Goal: Information Seeking & Learning: Learn about a topic

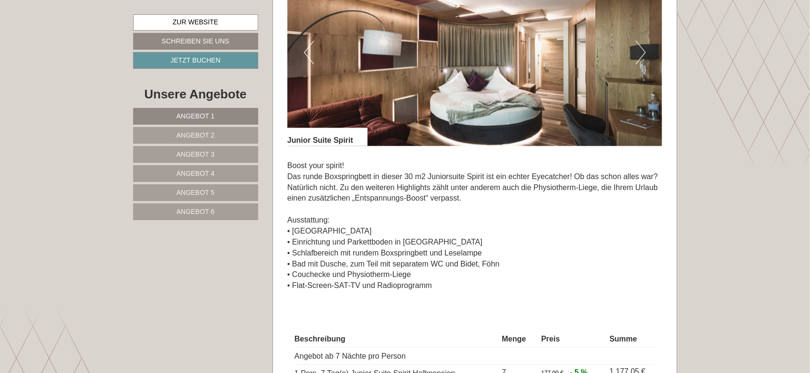
scroll to position [2050, 0]
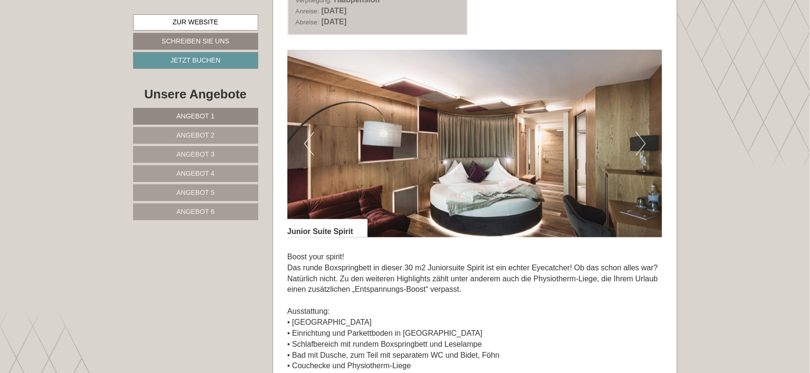
click at [640, 146] on button "Next" at bounding box center [641, 144] width 10 height 24
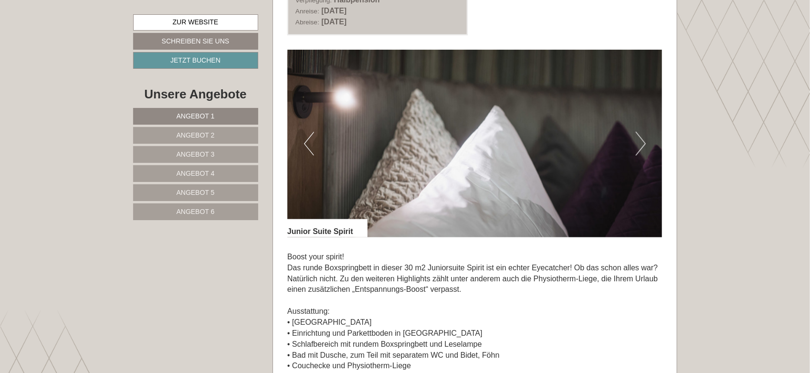
click at [640, 146] on button "Next" at bounding box center [641, 144] width 10 height 24
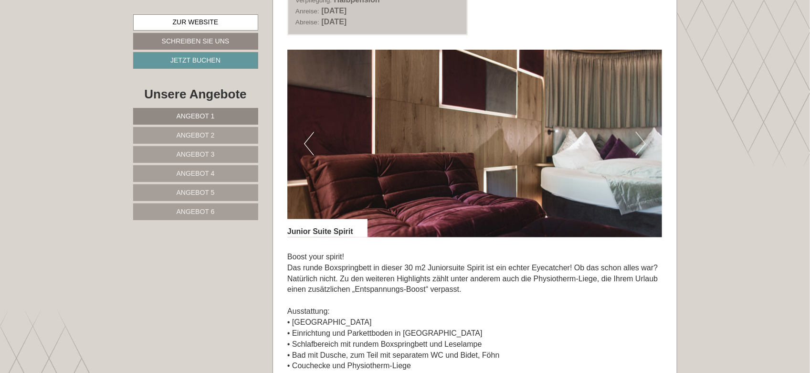
click at [640, 146] on button "Next" at bounding box center [641, 144] width 10 height 24
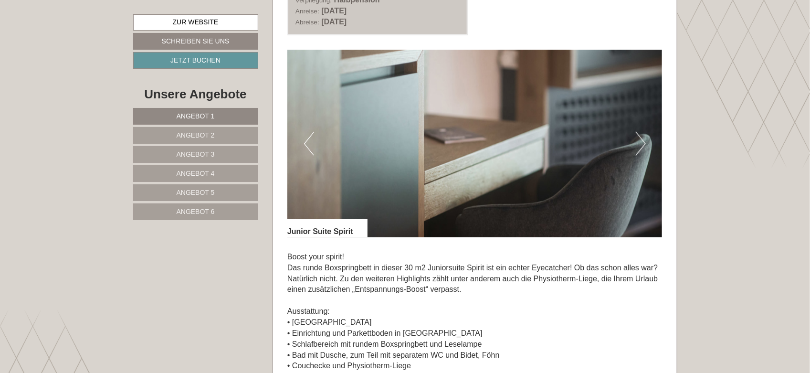
click at [640, 146] on button "Next" at bounding box center [641, 144] width 10 height 24
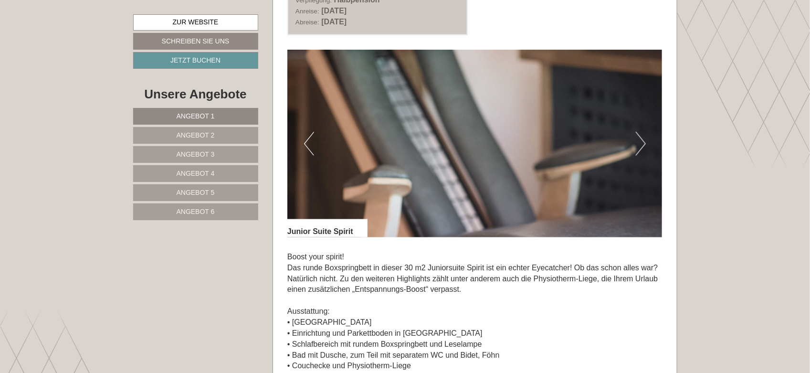
click at [640, 146] on button "Next" at bounding box center [641, 144] width 10 height 24
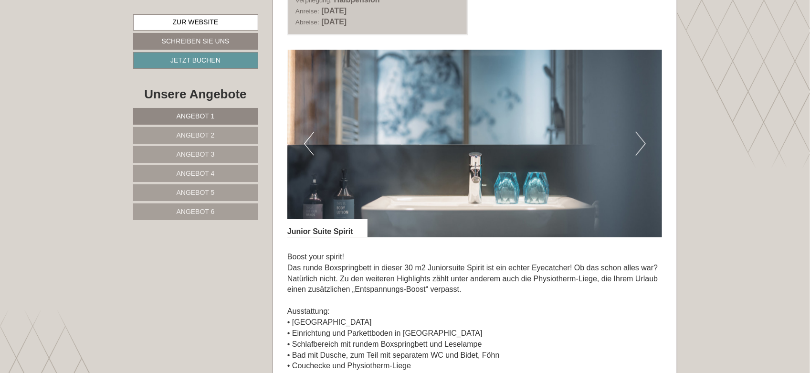
click at [640, 146] on button "Next" at bounding box center [641, 144] width 10 height 24
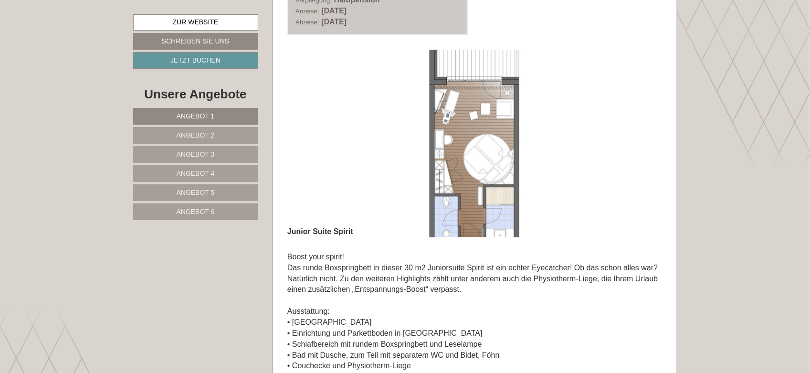
click at [640, 146] on button "Next" at bounding box center [641, 144] width 10 height 24
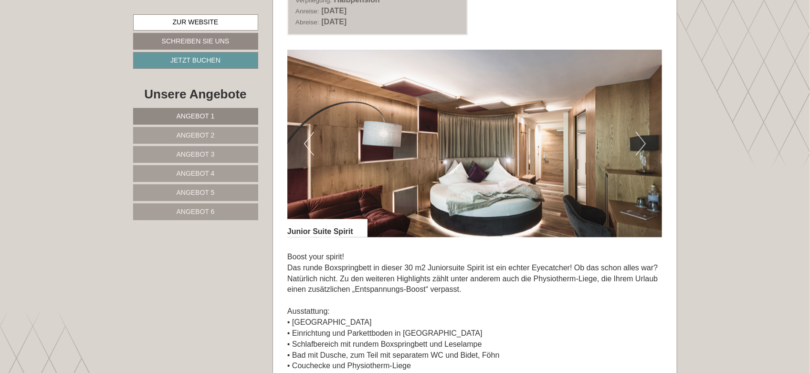
click at [640, 146] on button "Next" at bounding box center [641, 144] width 10 height 24
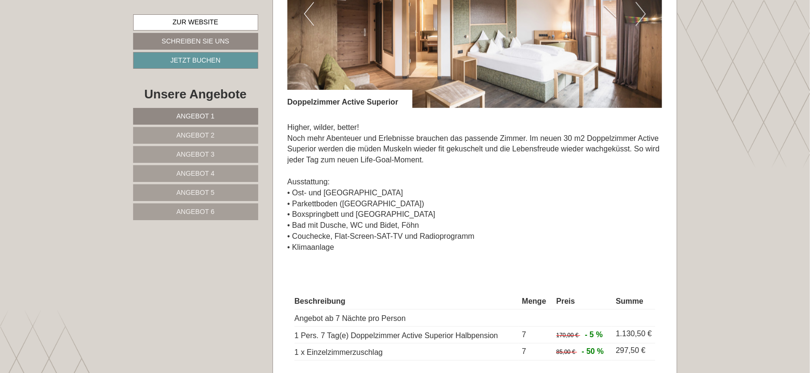
scroll to position [1411, 0]
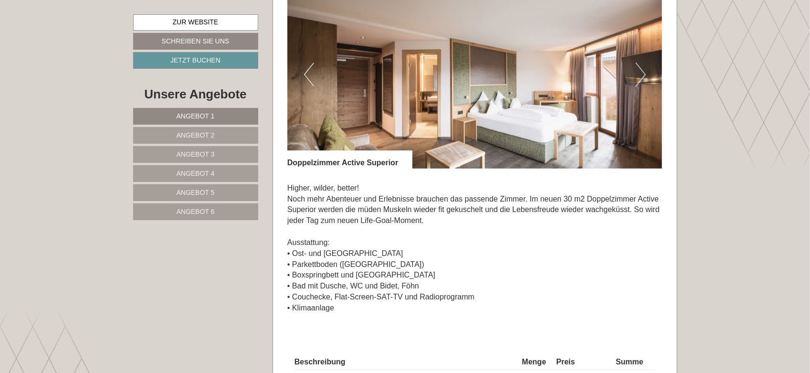
click at [232, 117] on link "Angebot 1" at bounding box center [195, 116] width 125 height 17
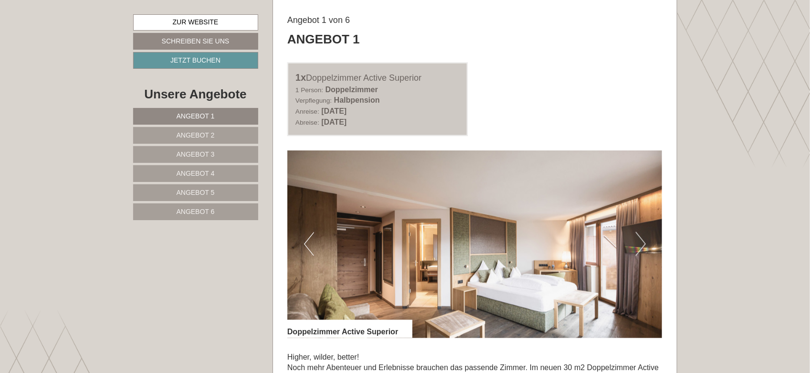
click at [223, 135] on link "Angebot 2" at bounding box center [195, 135] width 125 height 17
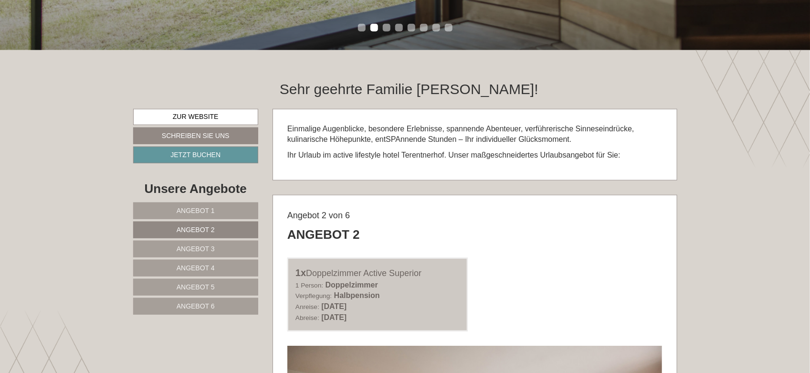
scroll to position [346, 0]
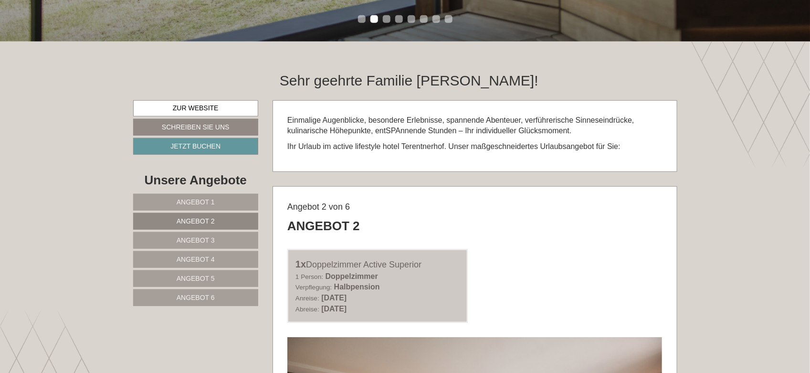
click at [221, 299] on link "Angebot 6" at bounding box center [196, 297] width 126 height 17
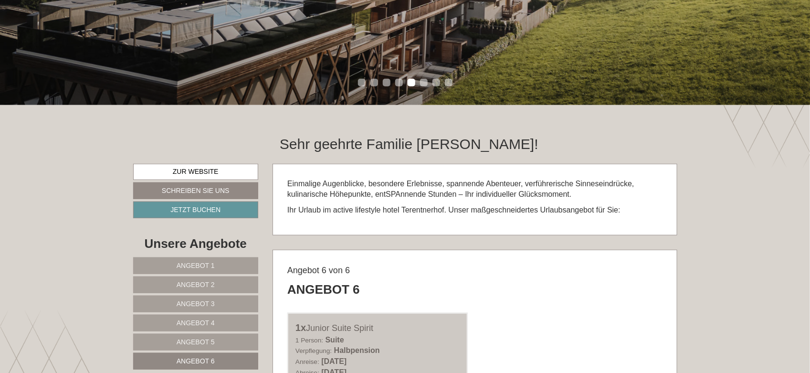
scroll to position [385, 0]
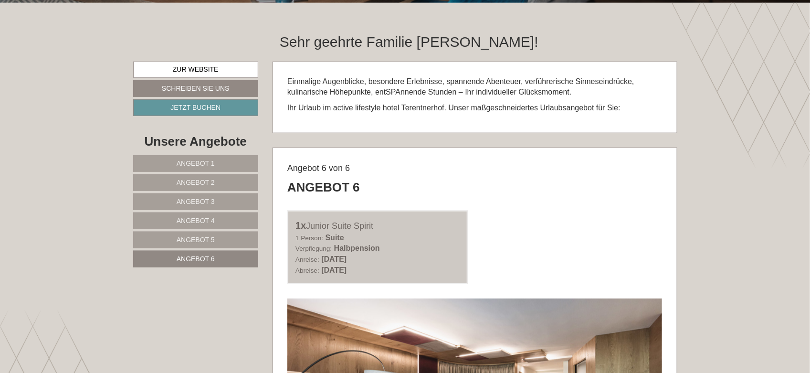
click at [207, 165] on span "Angebot 1" at bounding box center [196, 163] width 38 height 8
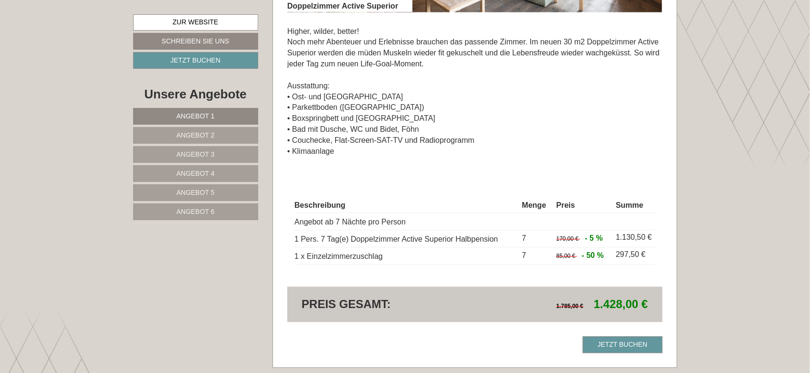
scroll to position [883, 0]
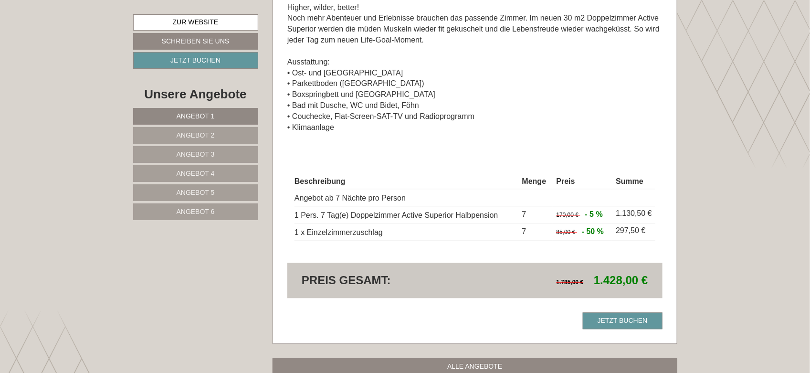
click at [214, 137] on link "Angebot 2" at bounding box center [195, 135] width 125 height 17
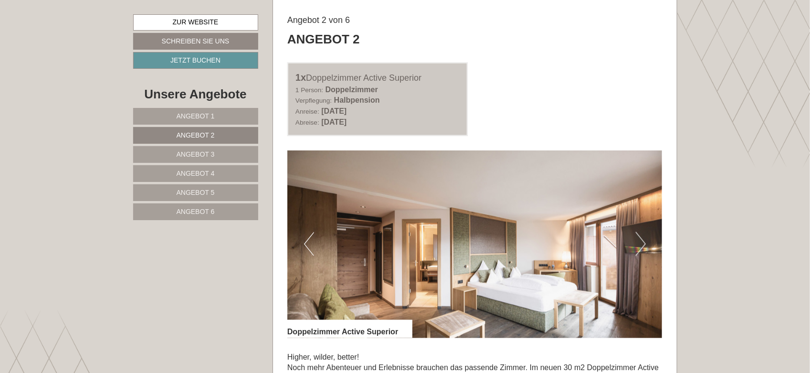
click at [216, 115] on link "Angebot 1" at bounding box center [195, 116] width 125 height 17
click at [212, 134] on span "Angebot 2" at bounding box center [196, 135] width 38 height 8
click at [213, 153] on link "Angebot 3" at bounding box center [195, 154] width 125 height 17
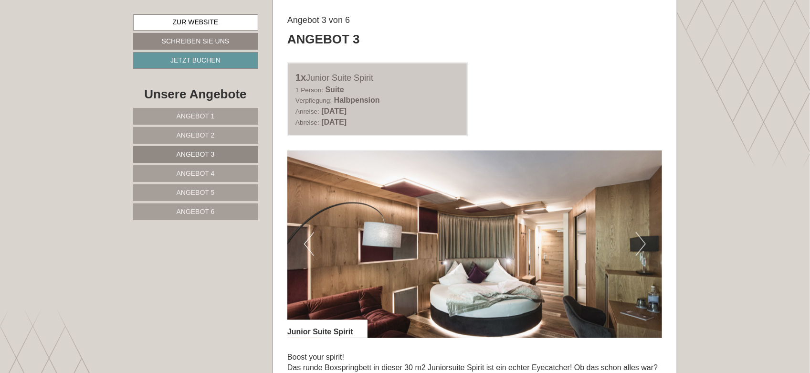
click at [232, 170] on link "Angebot 4" at bounding box center [195, 173] width 125 height 17
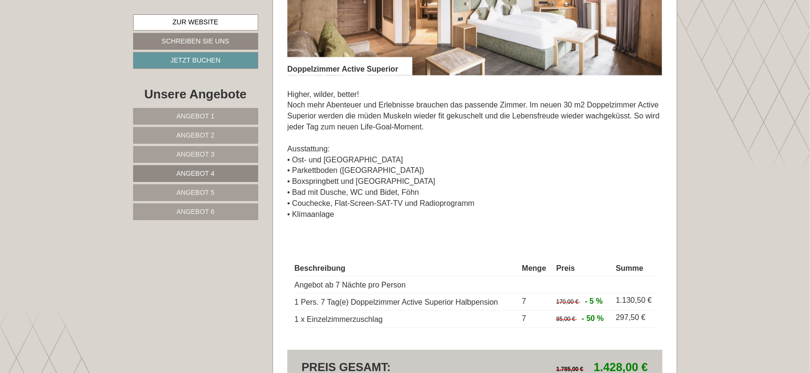
scroll to position [819, 0]
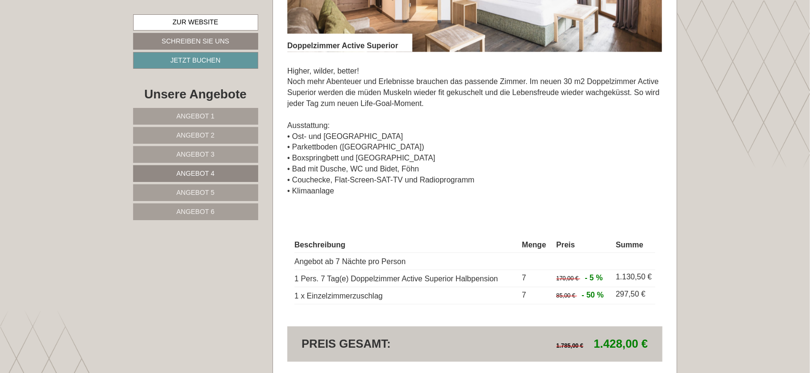
click at [220, 194] on link "Angebot 5" at bounding box center [195, 192] width 125 height 17
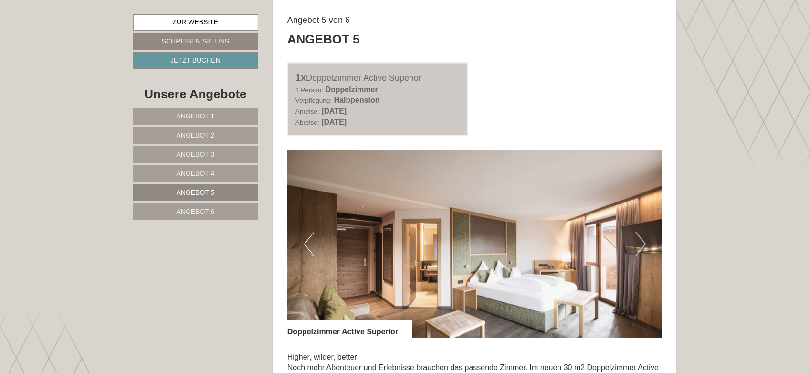
click at [228, 173] on link "Angebot 4" at bounding box center [195, 173] width 125 height 17
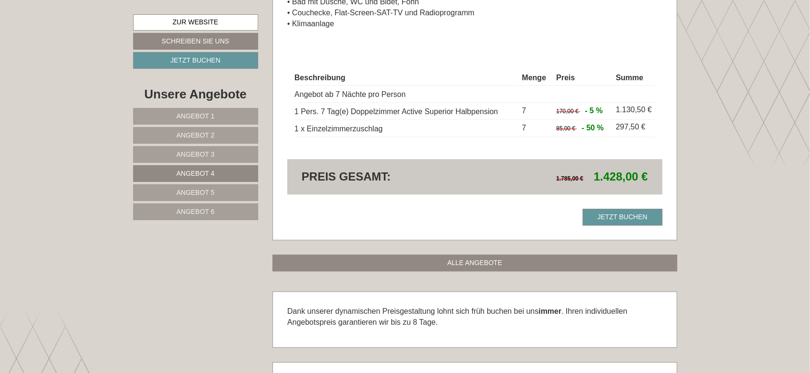
scroll to position [1010, 0]
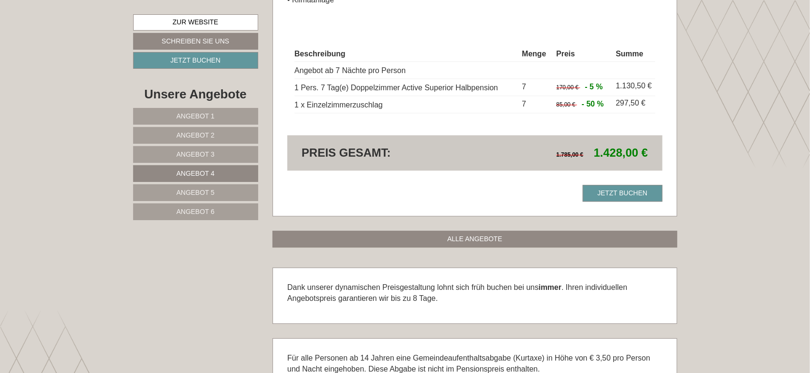
click at [227, 191] on link "Angebot 5" at bounding box center [195, 192] width 125 height 17
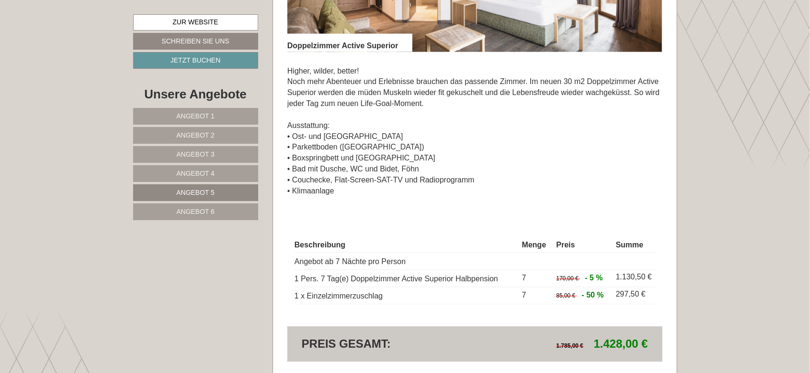
scroll to position [843, 0]
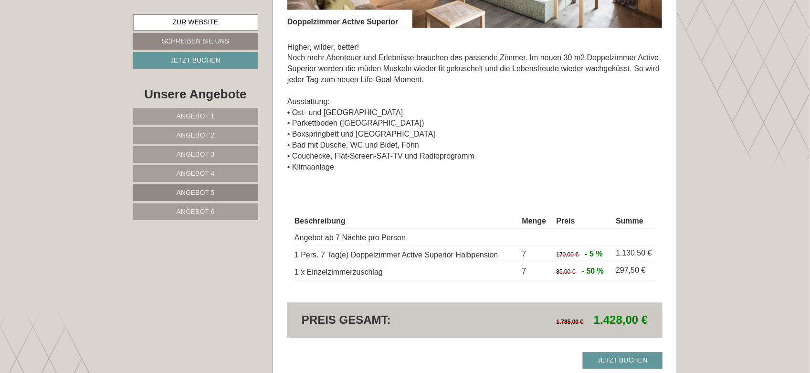
click at [208, 210] on span "Angebot 6" at bounding box center [196, 212] width 38 height 8
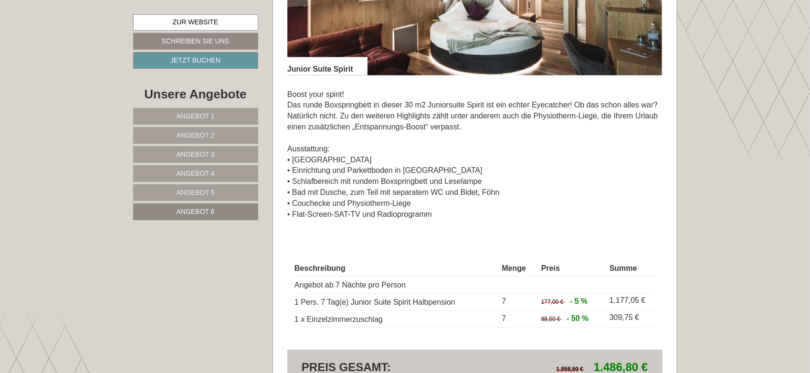
scroll to position [819, 0]
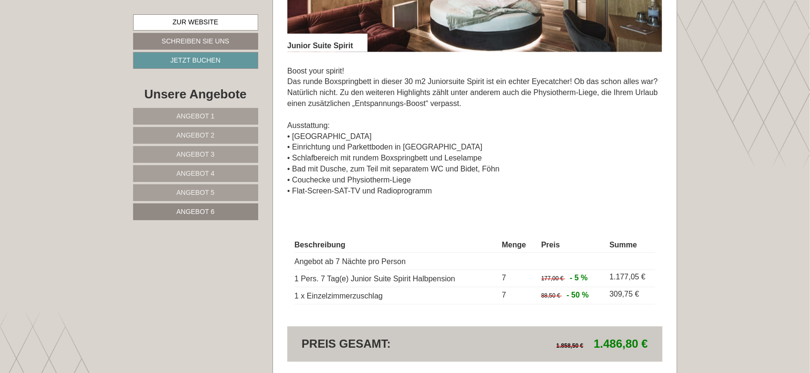
click at [221, 153] on link "Angebot 3" at bounding box center [195, 154] width 125 height 17
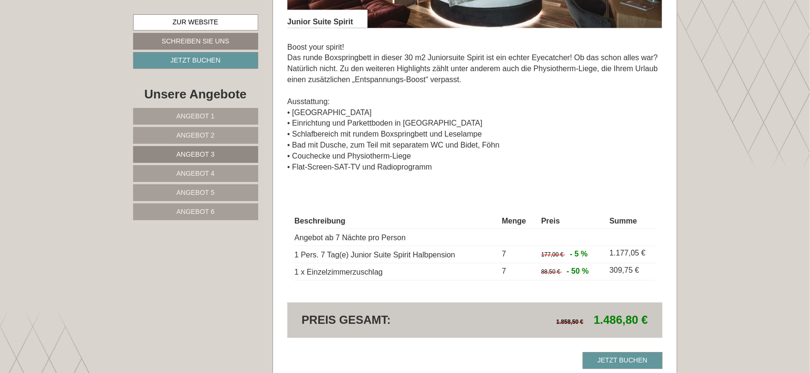
click at [232, 132] on link "Angebot 2" at bounding box center [195, 135] width 125 height 17
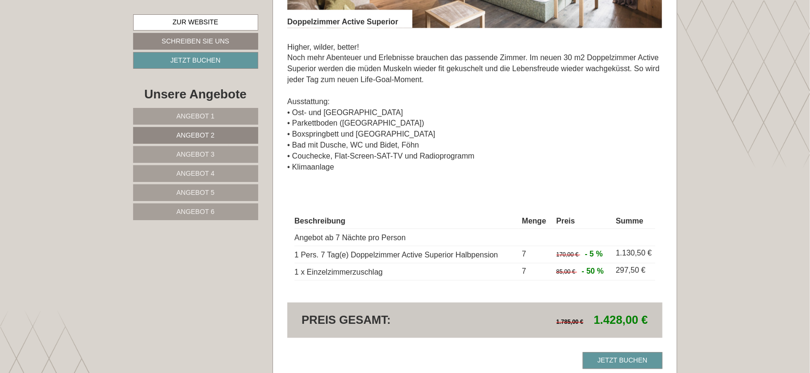
click at [233, 156] on link "Angebot 3" at bounding box center [195, 154] width 125 height 17
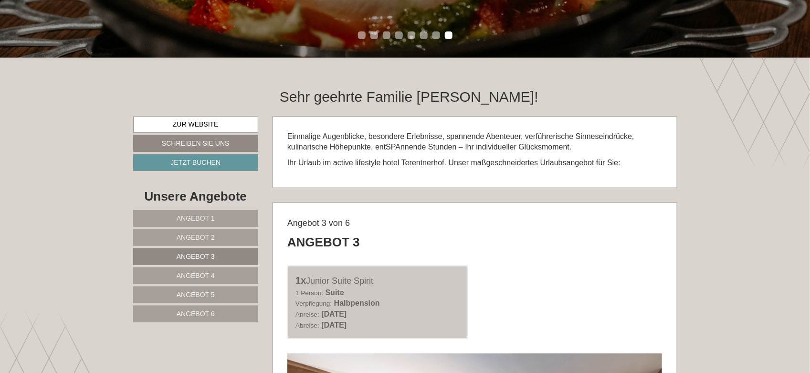
scroll to position [0, 0]
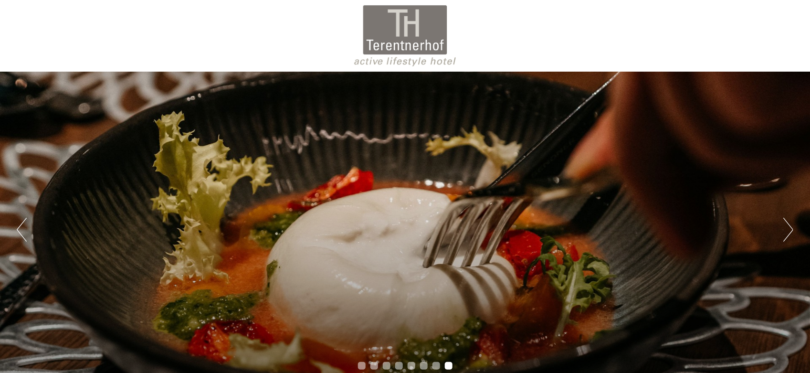
click at [790, 228] on button "Next" at bounding box center [788, 230] width 10 height 24
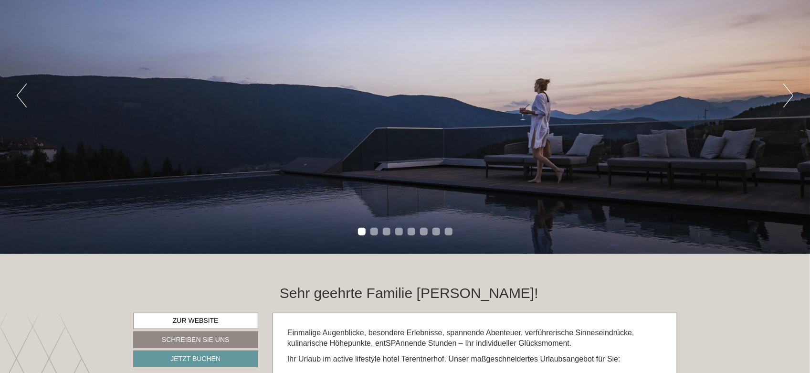
scroll to position [141, 0]
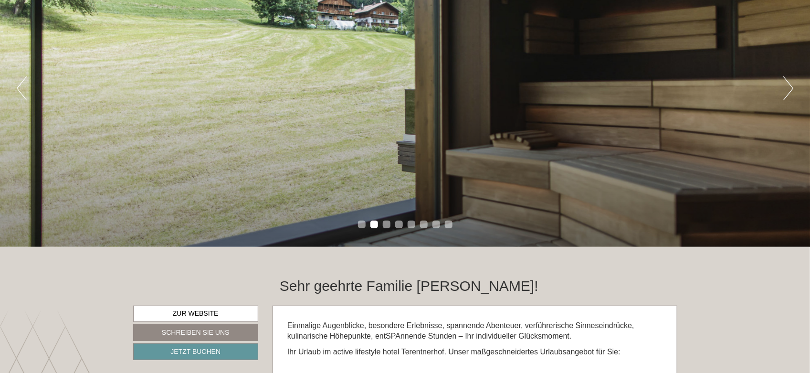
click at [786, 86] on button "Next" at bounding box center [788, 88] width 10 height 24
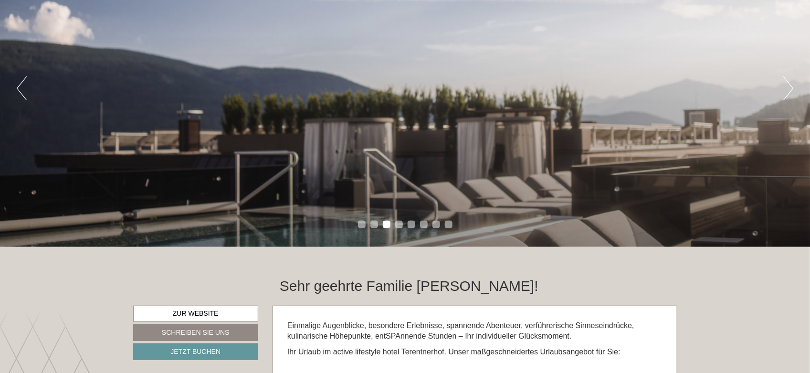
click at [786, 86] on button "Next" at bounding box center [788, 88] width 10 height 24
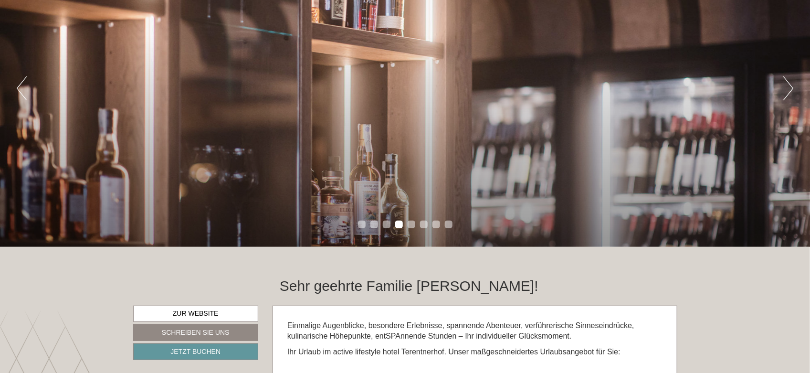
click at [786, 86] on button "Next" at bounding box center [788, 88] width 10 height 24
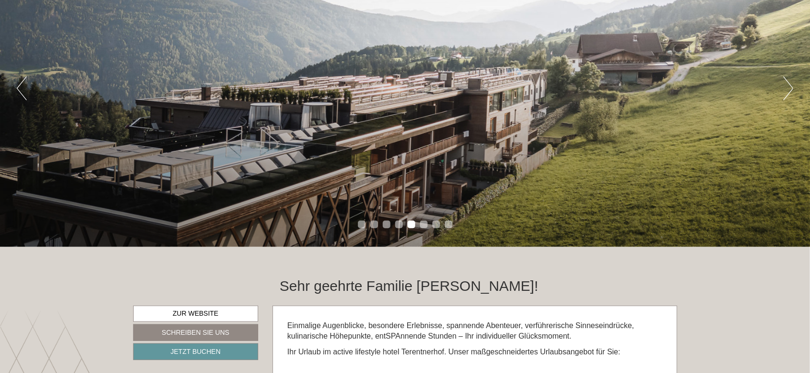
click at [786, 86] on button "Next" at bounding box center [788, 88] width 10 height 24
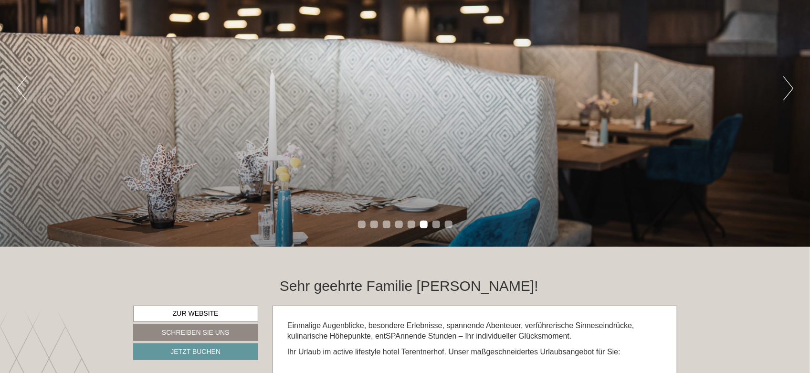
click at [786, 86] on button "Next" at bounding box center [788, 88] width 10 height 24
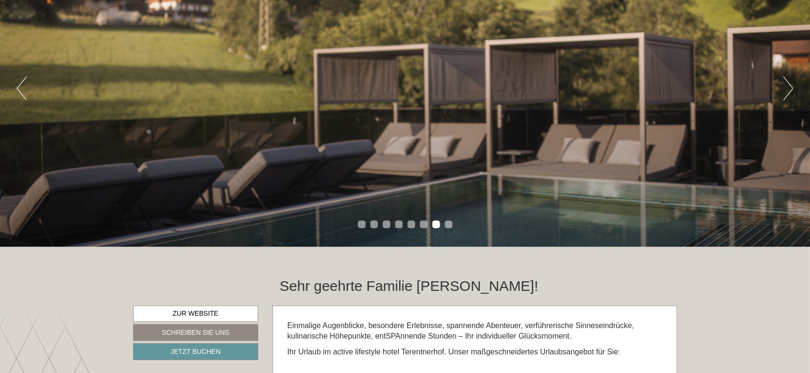
click at [786, 86] on button "Next" at bounding box center [788, 88] width 10 height 24
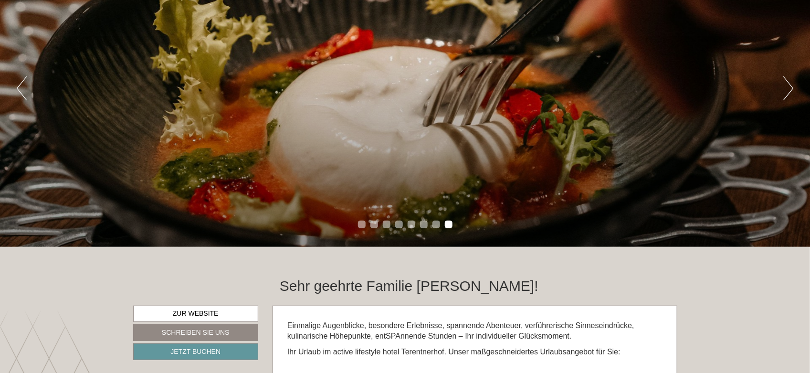
click at [786, 86] on button "Next" at bounding box center [788, 88] width 10 height 24
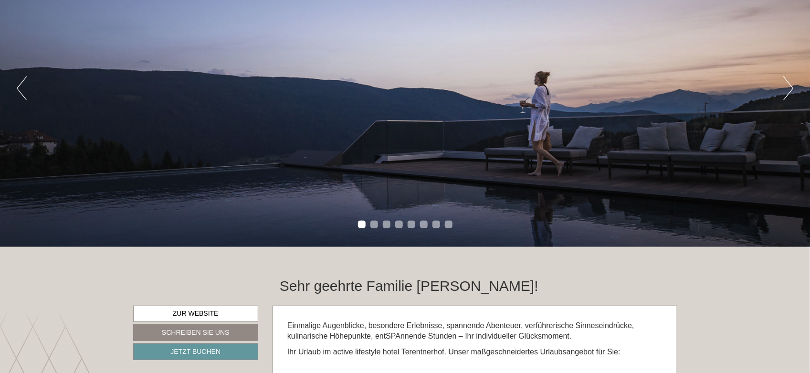
click at [786, 86] on button "Next" at bounding box center [788, 88] width 10 height 24
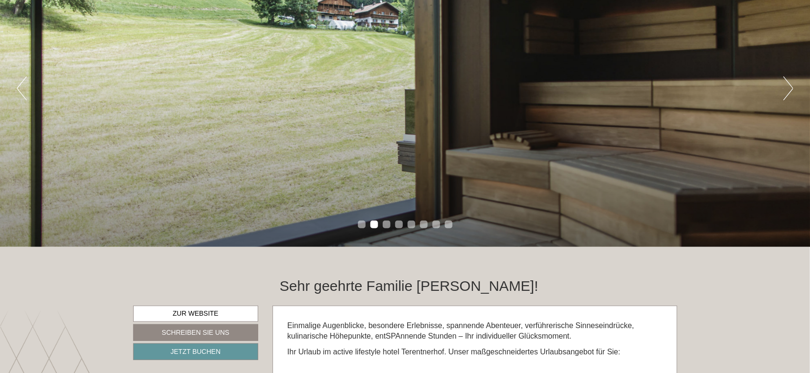
click at [786, 86] on button "Next" at bounding box center [788, 88] width 10 height 24
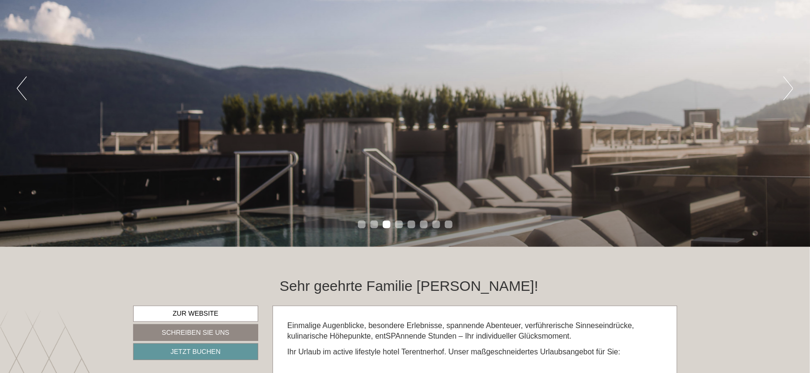
click at [790, 86] on button "Next" at bounding box center [788, 88] width 10 height 24
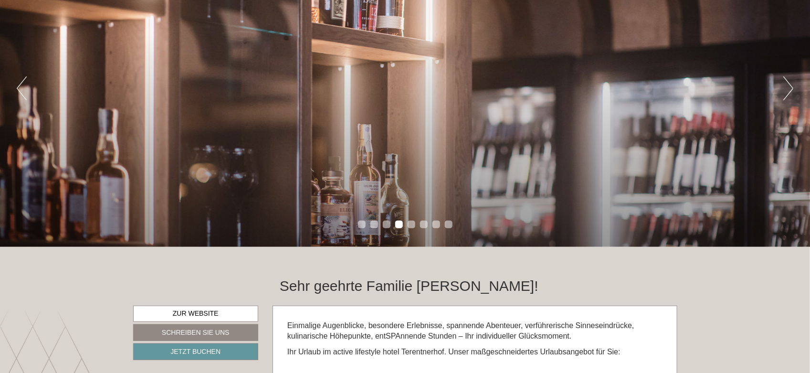
click at [790, 86] on button "Next" at bounding box center [788, 88] width 10 height 24
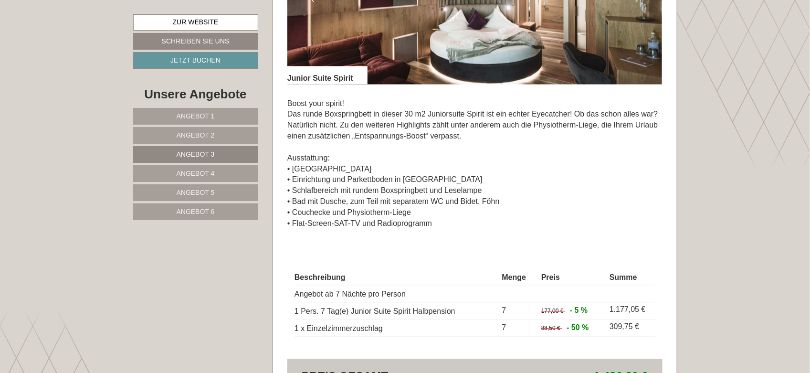
scroll to position [811, 0]
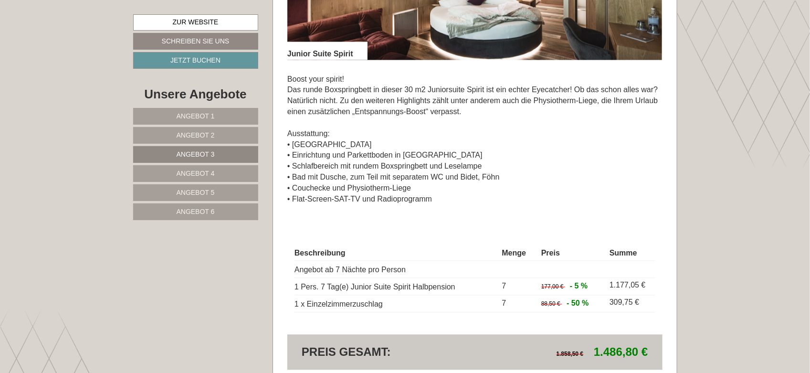
click at [244, 117] on link "Angebot 1" at bounding box center [195, 116] width 125 height 17
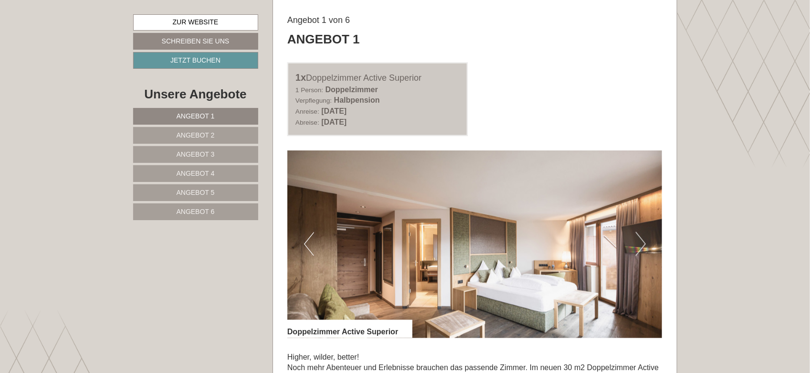
click at [638, 240] on button "Next" at bounding box center [641, 244] width 10 height 24
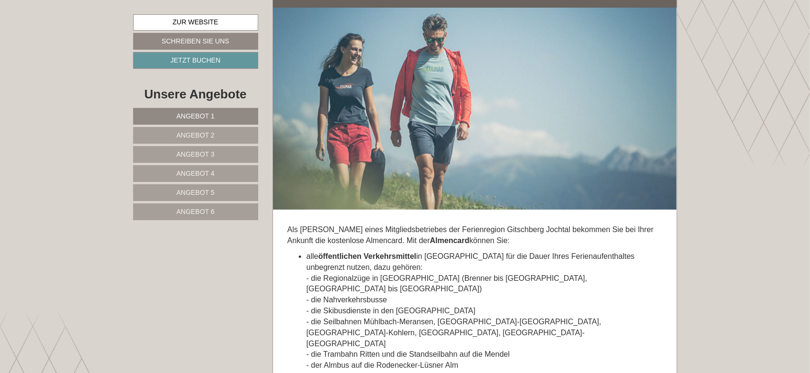
scroll to position [2881, 0]
